Goal: Information Seeking & Learning: Learn about a topic

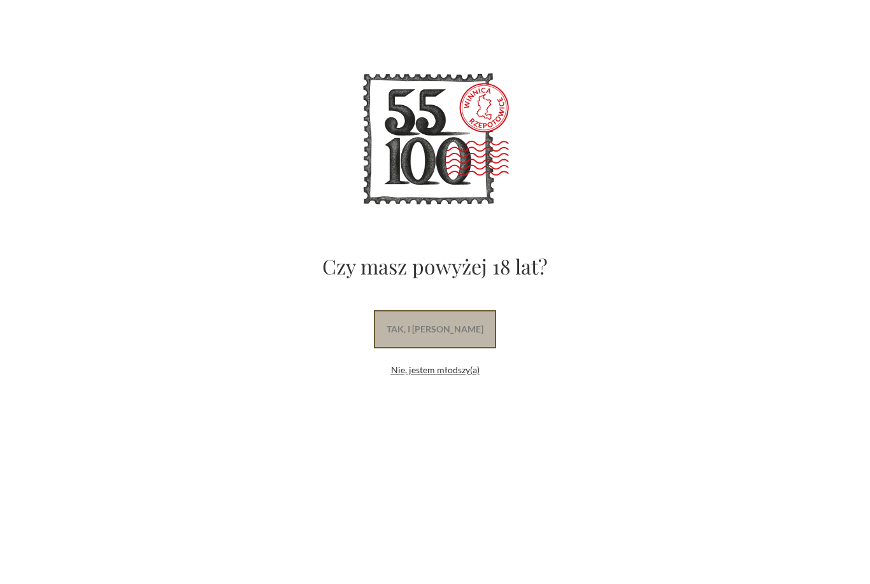
click at [477, 330] on link "tak, i uwielbiam wino" at bounding box center [435, 329] width 122 height 38
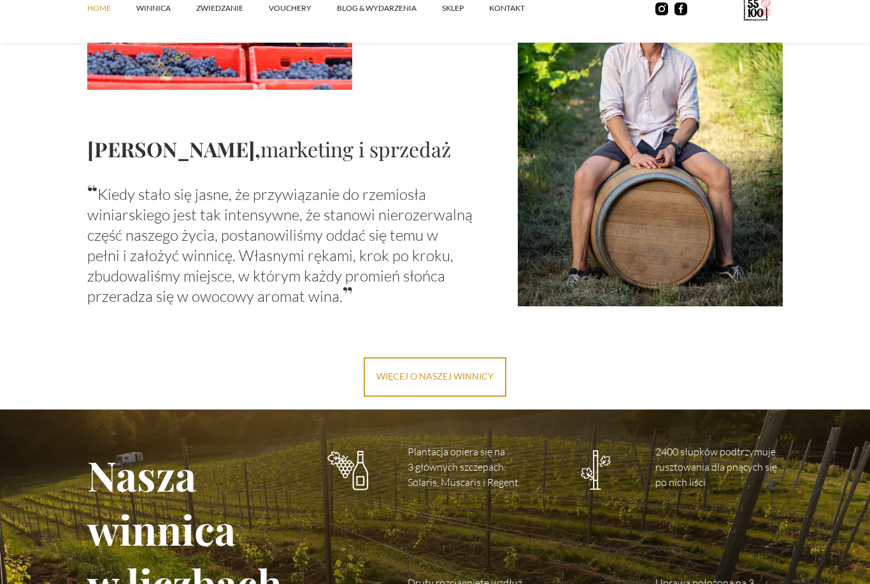
scroll to position [1451, 0]
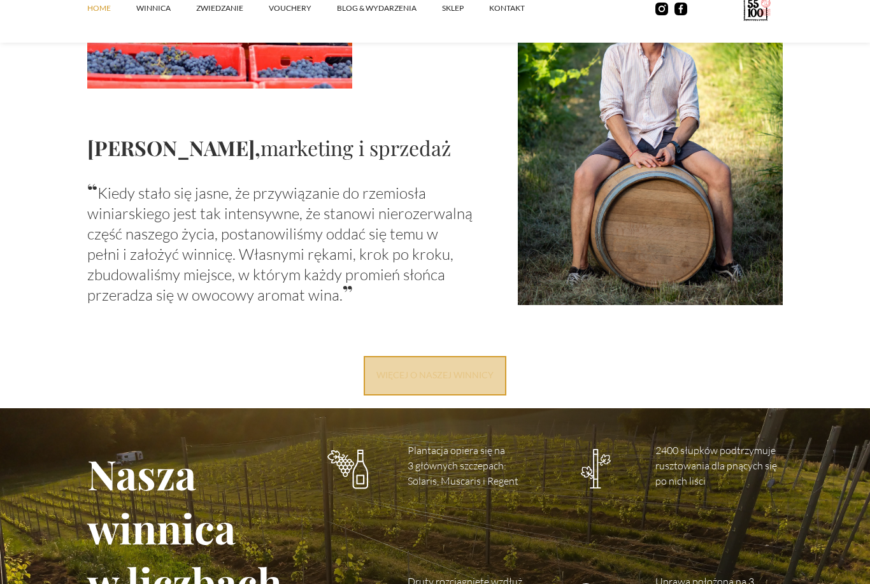
click at [466, 375] on link "więcej o naszej winnicy" at bounding box center [435, 375] width 143 height 39
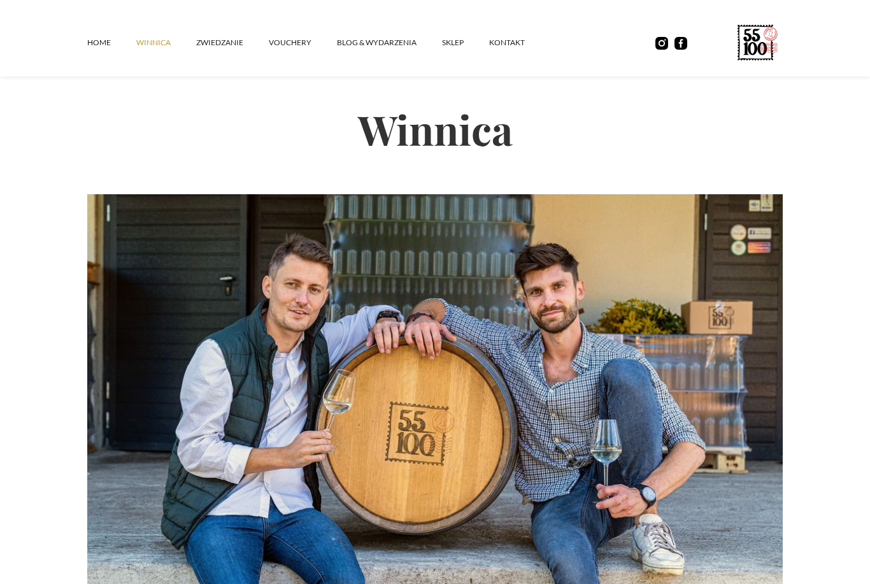
click at [455, 42] on link "SKLEP" at bounding box center [465, 43] width 47 height 38
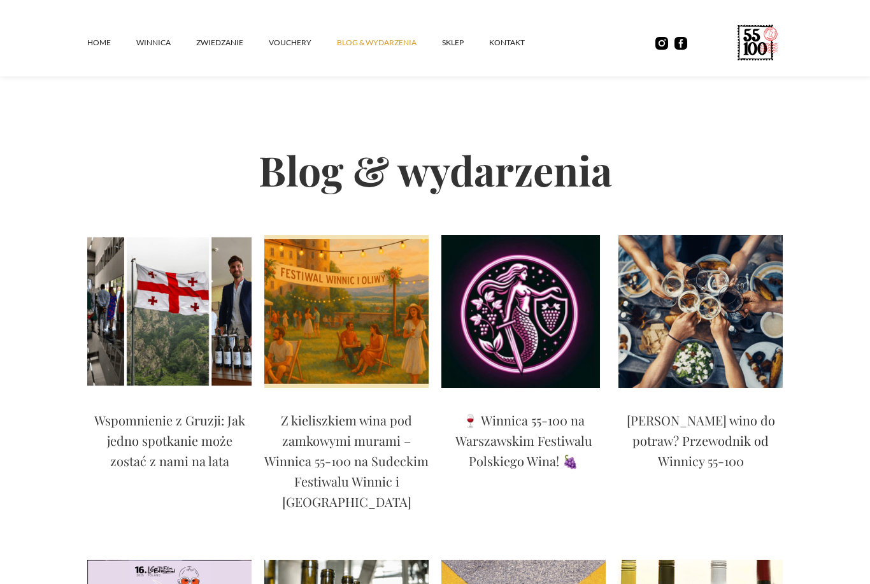
click at [144, 344] on img at bounding box center [169, 311] width 164 height 153
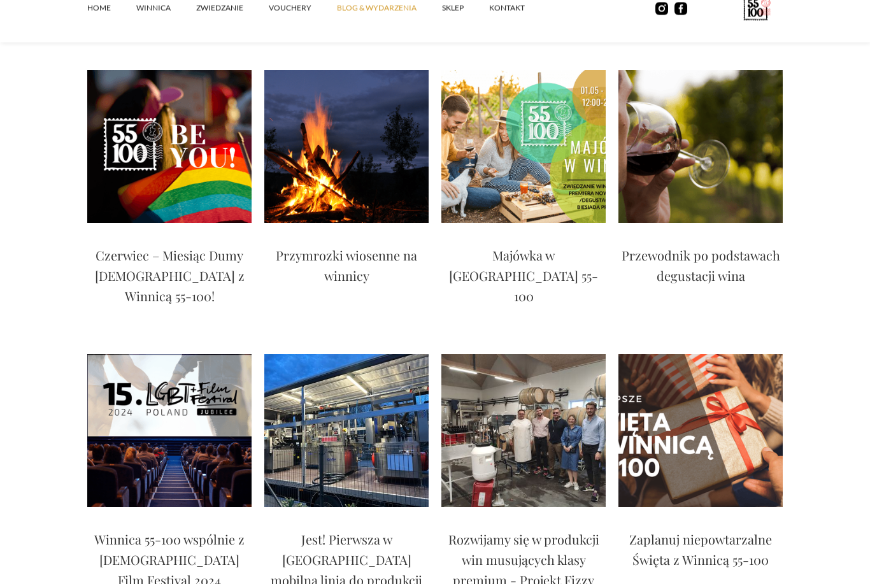
scroll to position [1099, 0]
click at [554, 364] on img at bounding box center [523, 430] width 164 height 153
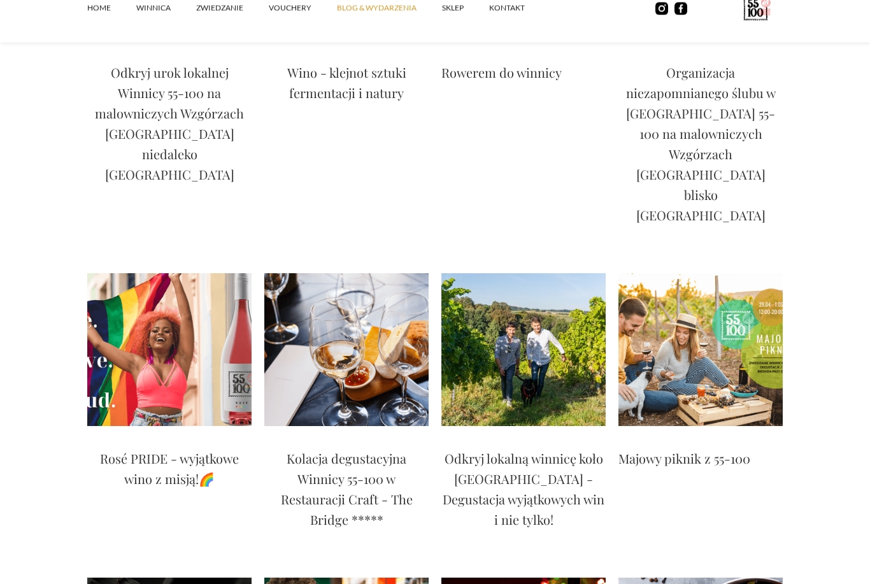
scroll to position [2154, 0]
click at [544, 273] on img at bounding box center [523, 349] width 164 height 153
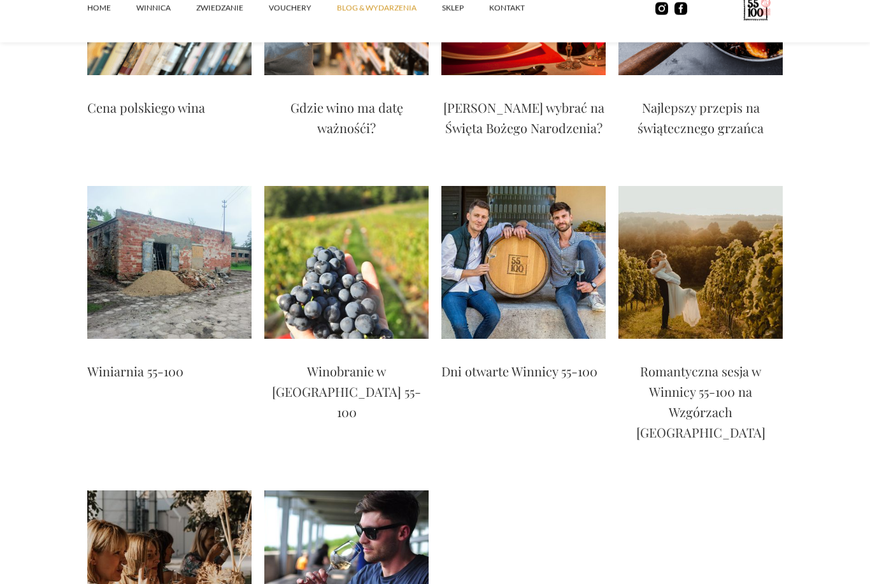
scroll to position [2810, 0]
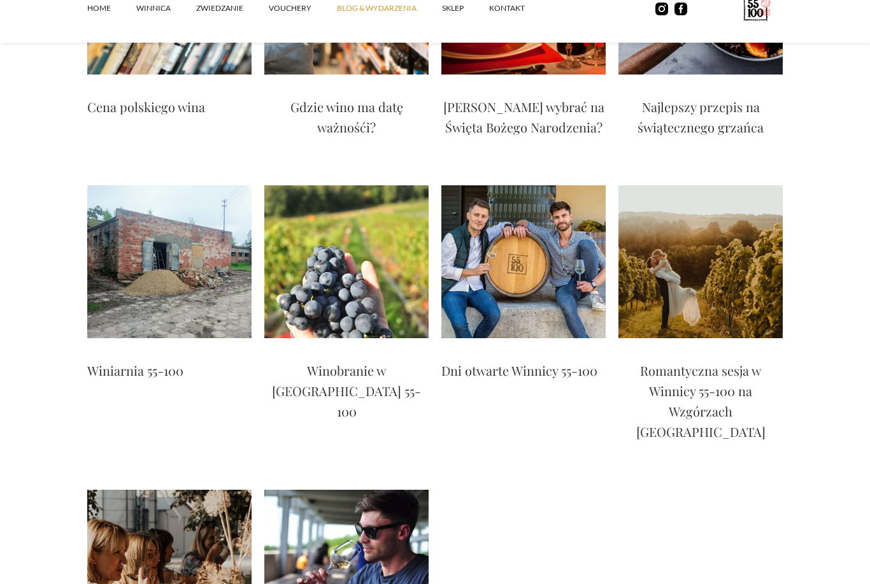
click at [394, 490] on img at bounding box center [346, 566] width 164 height 153
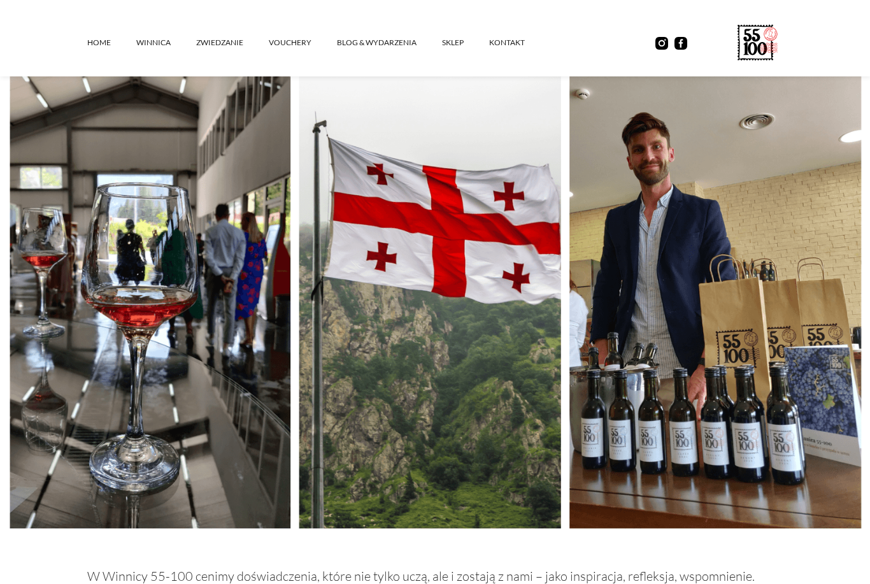
scroll to position [266, 0]
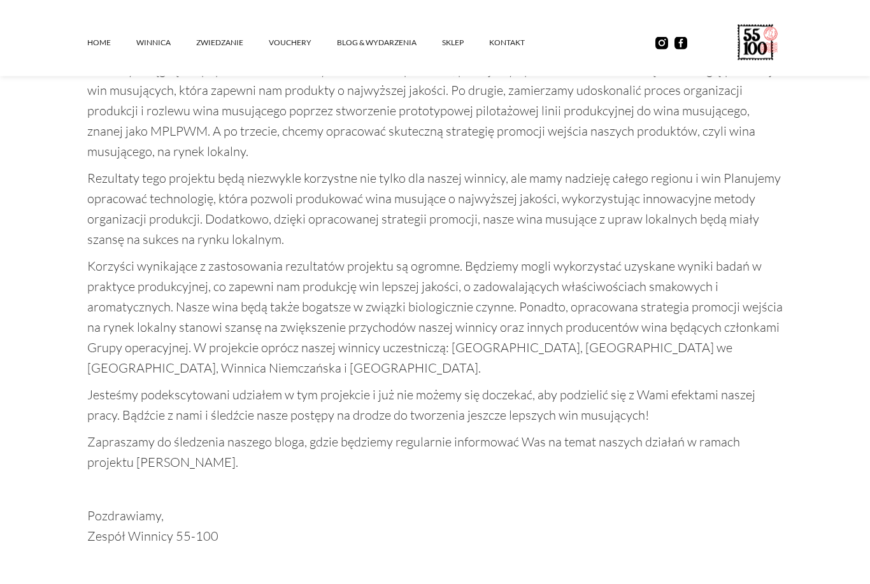
scroll to position [992, 0]
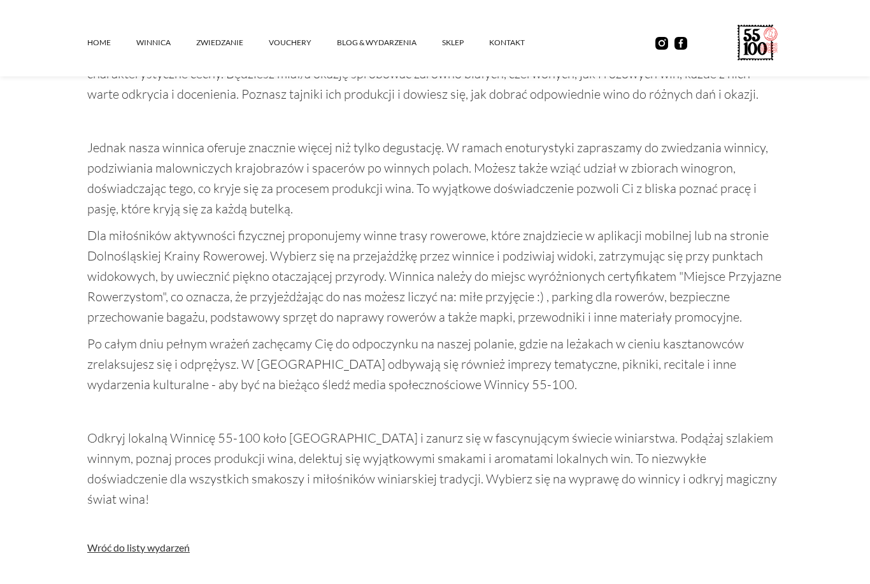
scroll to position [1190, 0]
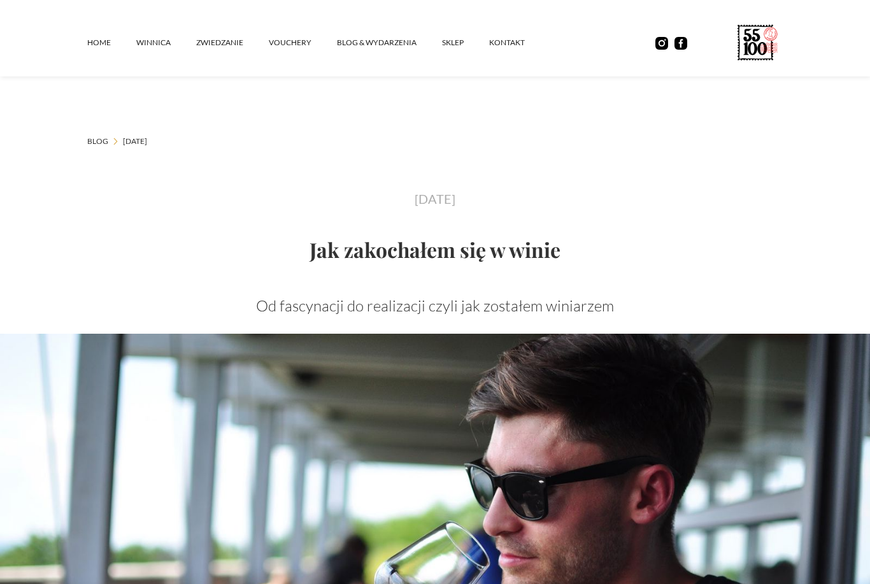
click at [98, 39] on link "Home" at bounding box center [111, 43] width 49 height 38
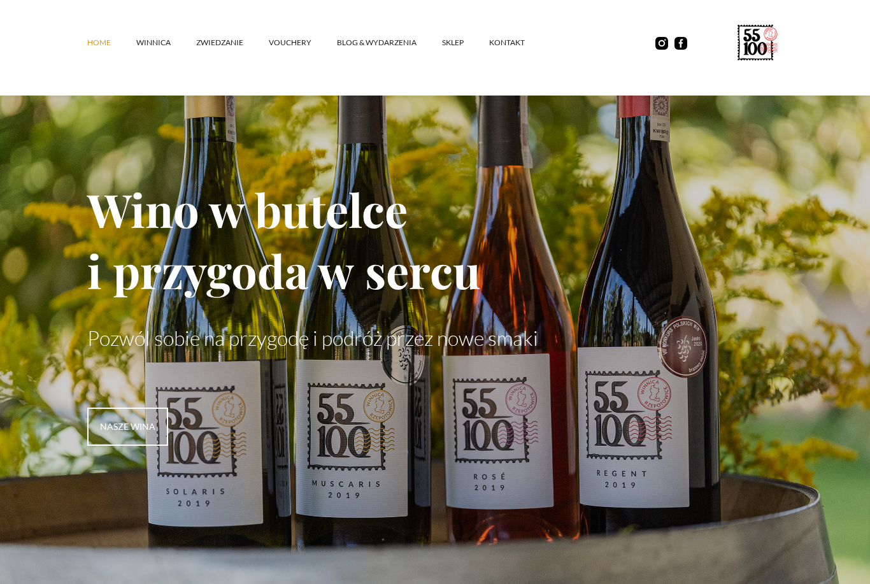
click at [379, 39] on link "Blog & Wydarzenia" at bounding box center [389, 43] width 105 height 38
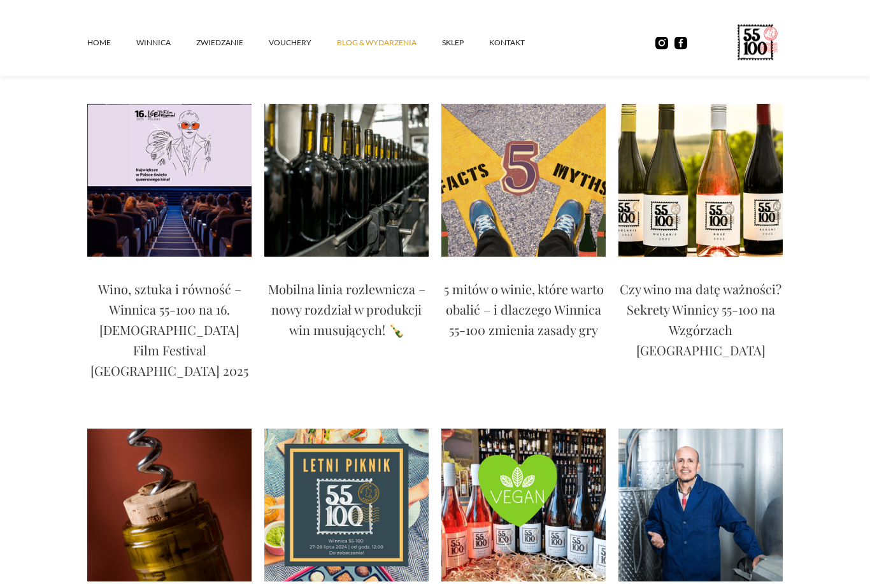
scroll to position [456, 0]
click at [537, 196] on img at bounding box center [523, 180] width 164 height 153
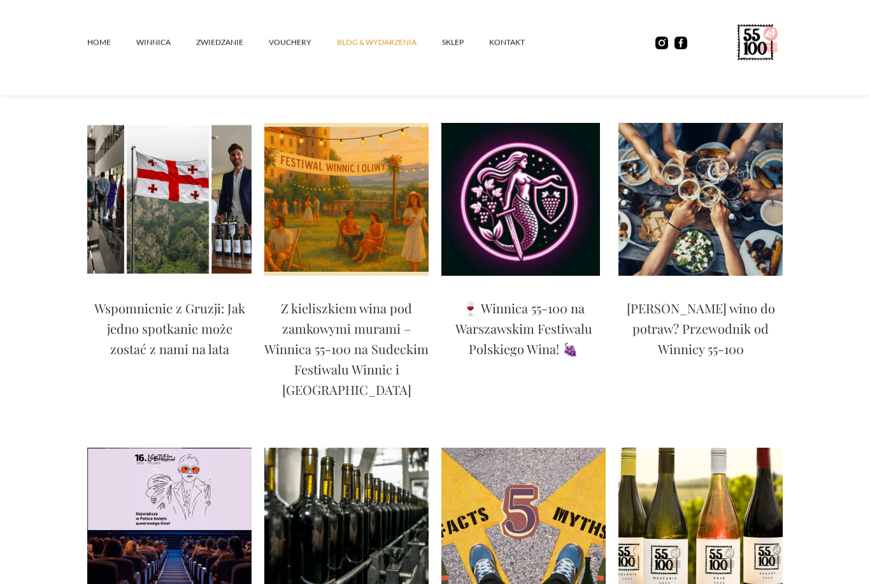
scroll to position [112, 0]
click at [548, 325] on p "🍷 Winnica 55-100 na Warszawskim Festiwalu Polskiego Wina! 🍇" at bounding box center [523, 328] width 164 height 61
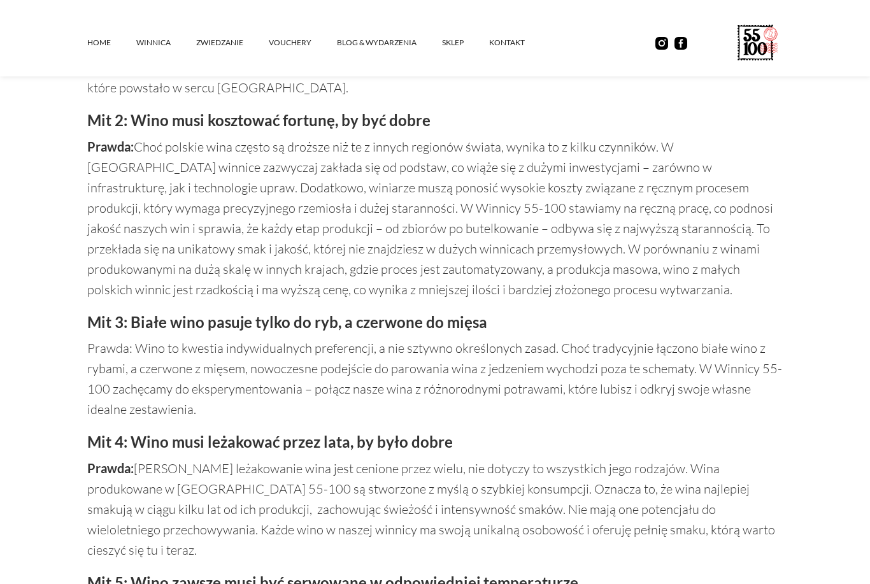
scroll to position [998, 0]
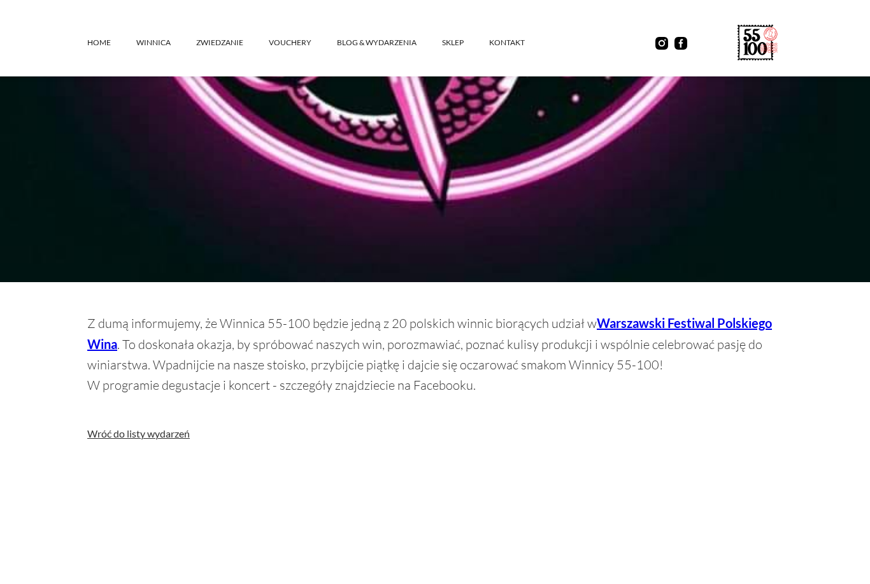
scroll to position [907, 0]
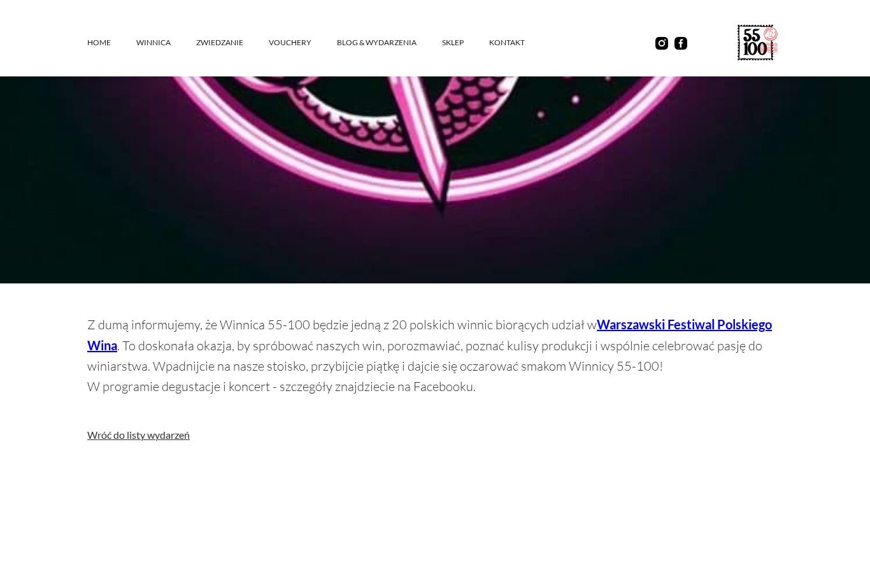
click at [711, 325] on strong "Warszawski Festiwal Polskiego Wina" at bounding box center [429, 335] width 685 height 36
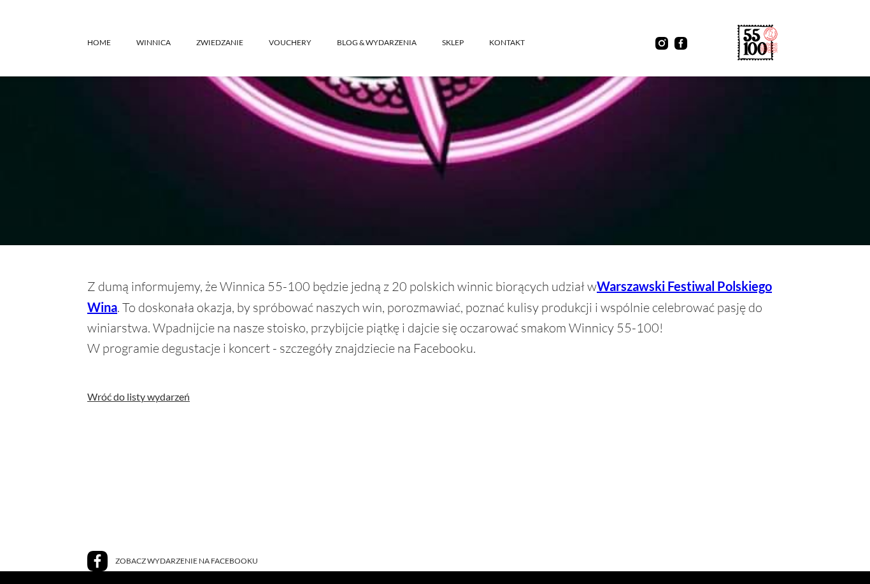
scroll to position [948, 0]
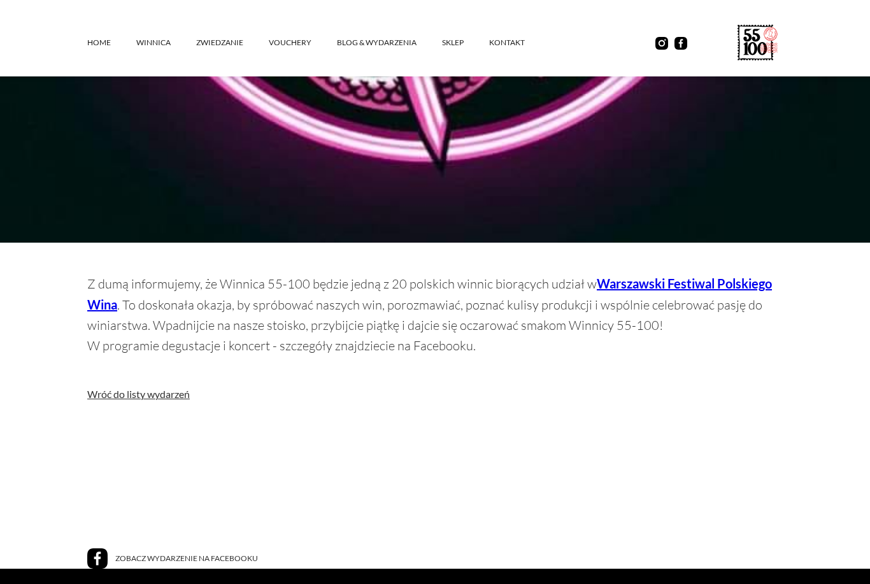
click at [675, 281] on strong "Warszawski Festiwal Polskiego Wina" at bounding box center [429, 294] width 685 height 36
